Goal: Task Accomplishment & Management: Use online tool/utility

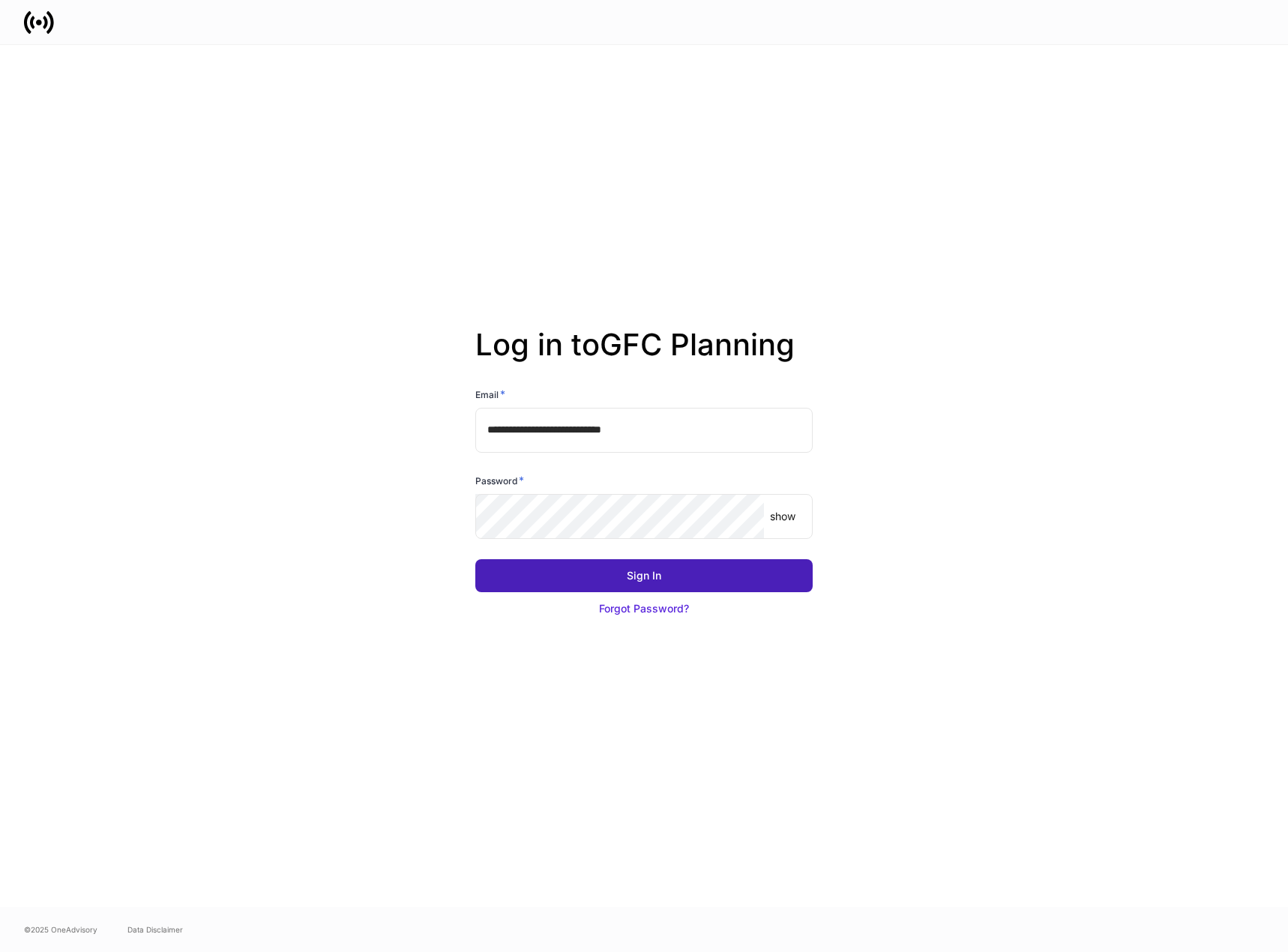
click at [643, 578] on div "Sign In" at bounding box center [644, 575] width 35 height 15
